Goal: Transaction & Acquisition: Purchase product/service

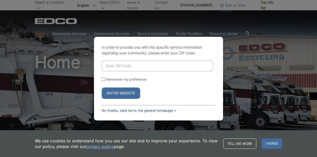
click at [130, 110] on link "No thanks, take me to the general homepage >" at bounding box center [139, 111] width 74 height 4
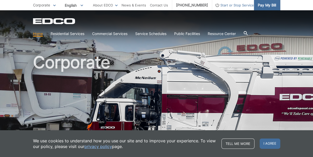
click at [270, 9] on link "Pay My Bill" at bounding box center [267, 5] width 26 height 10
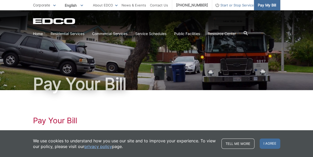
drag, startPoint x: 0, startPoint y: 0, endPoint x: 270, endPoint y: 9, distance: 270.1
click at [270, 9] on link "Pay My Bill" at bounding box center [267, 5] width 26 height 10
click at [267, 5] on span "Pay My Bill" at bounding box center [267, 5] width 18 height 6
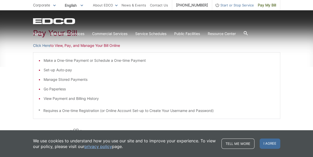
scroll to position [89, 0]
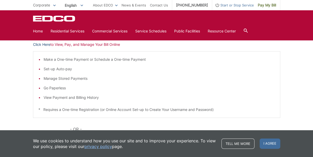
click at [38, 44] on link "Click Here" at bounding box center [41, 45] width 17 height 6
